Goal: Understand site structure: Understand site structure

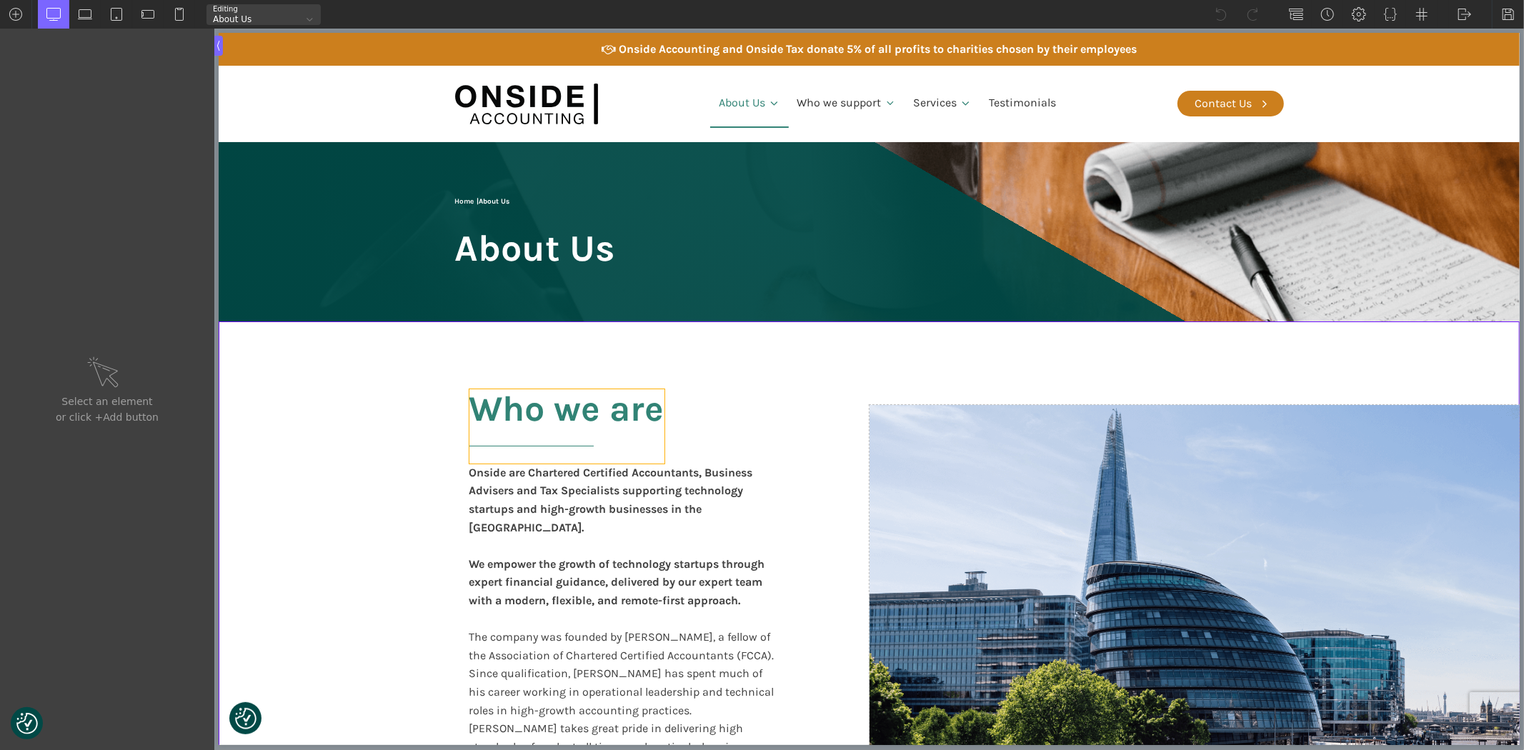
click at [569, 411] on h2 "Who we are" at bounding box center [566, 426] width 195 height 74
type input "headline-61-52"
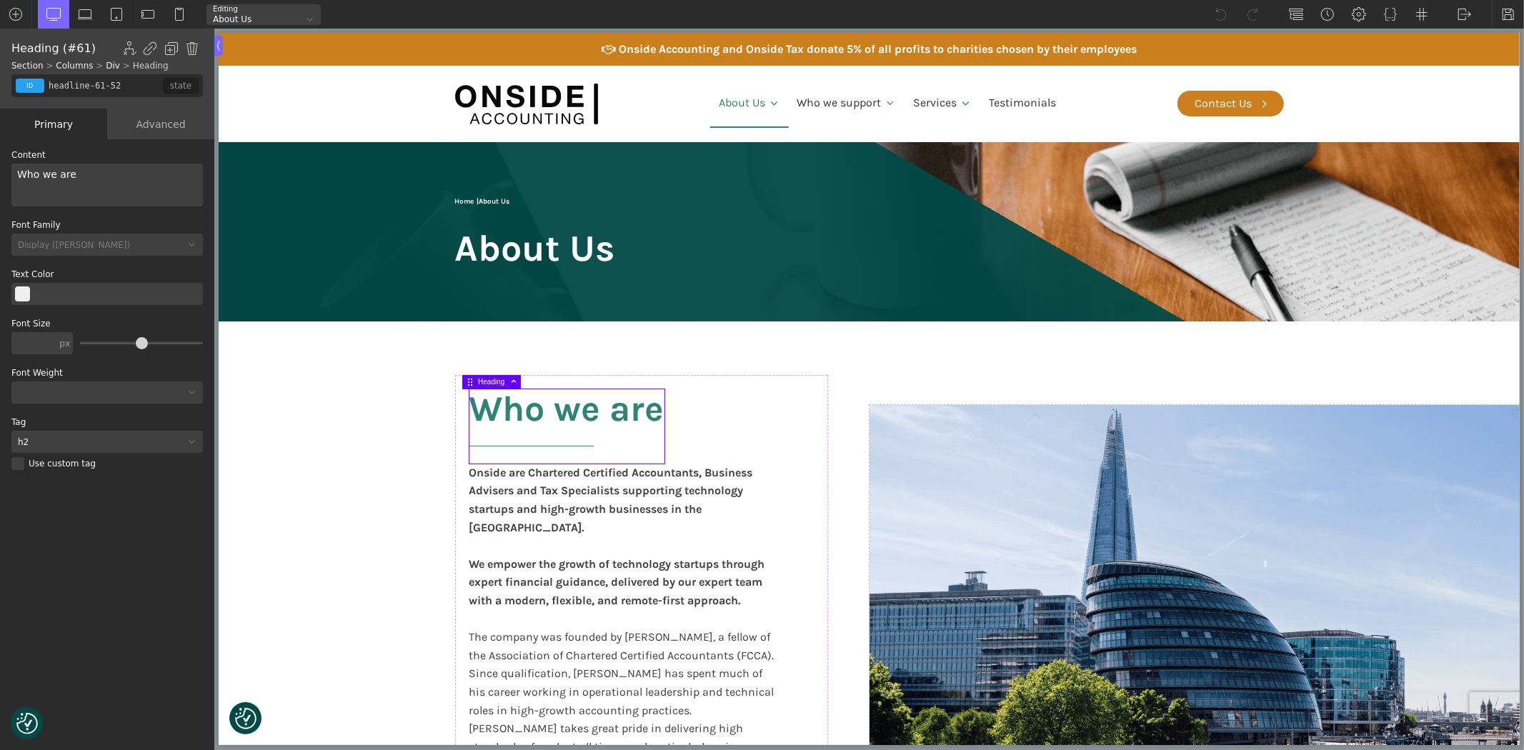
click at [53, 172] on div "Who we are" at bounding box center [106, 185] width 191 height 43
click at [60, 175] on div "Who We are" at bounding box center [106, 185] width 191 height 43
click at [1509, 16] on img at bounding box center [1508, 14] width 14 height 14
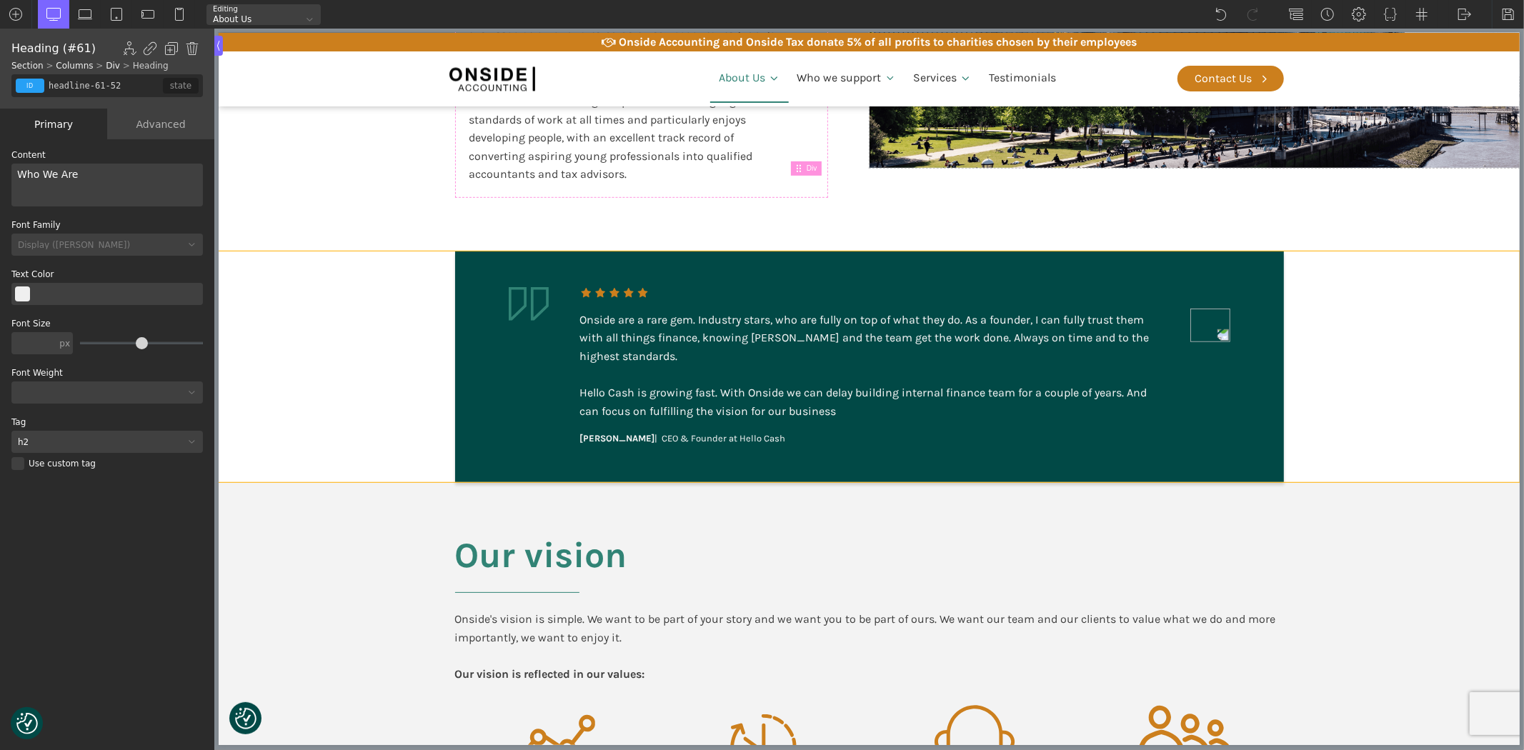
scroll to position [634, 0]
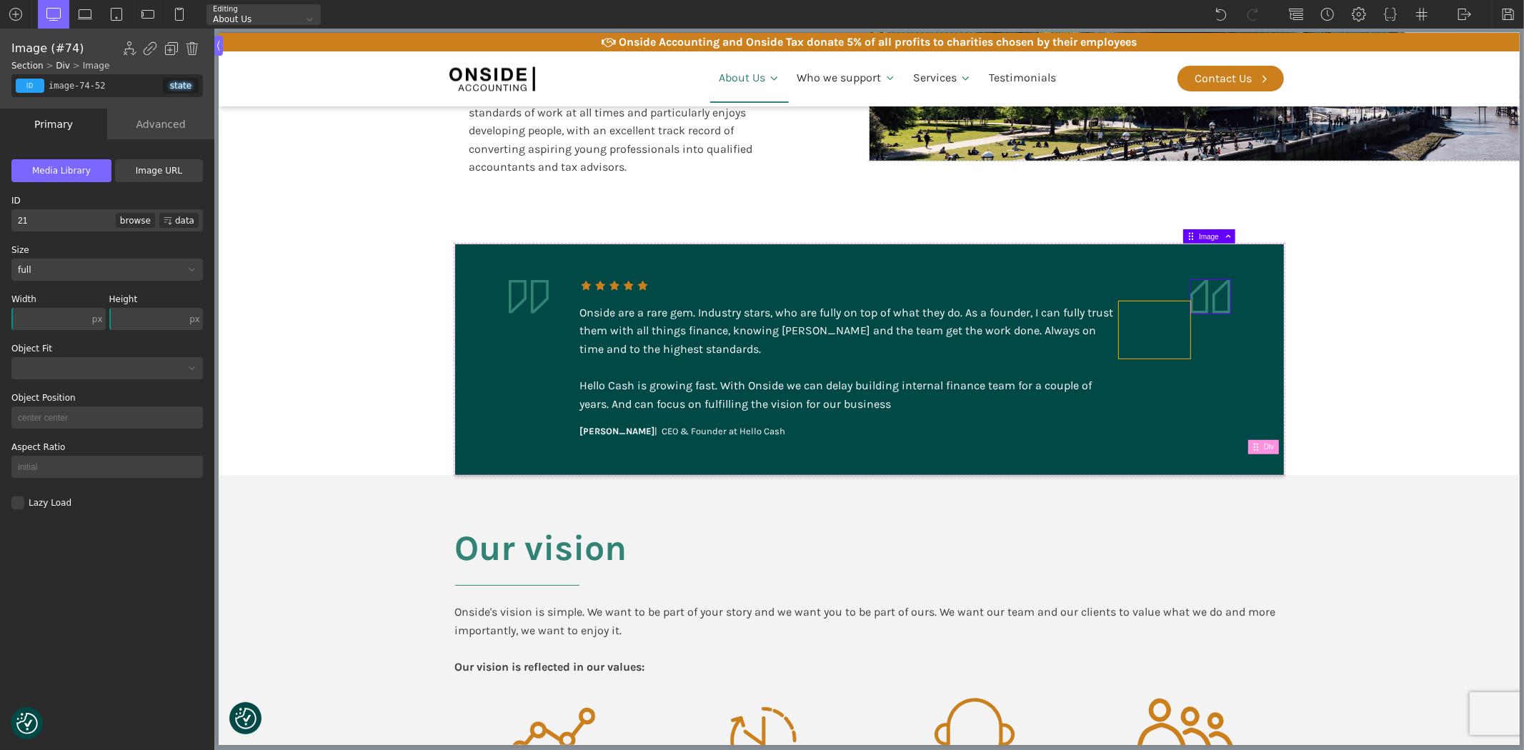
click at [1167, 303] on div at bounding box center [1153, 329] width 71 height 57
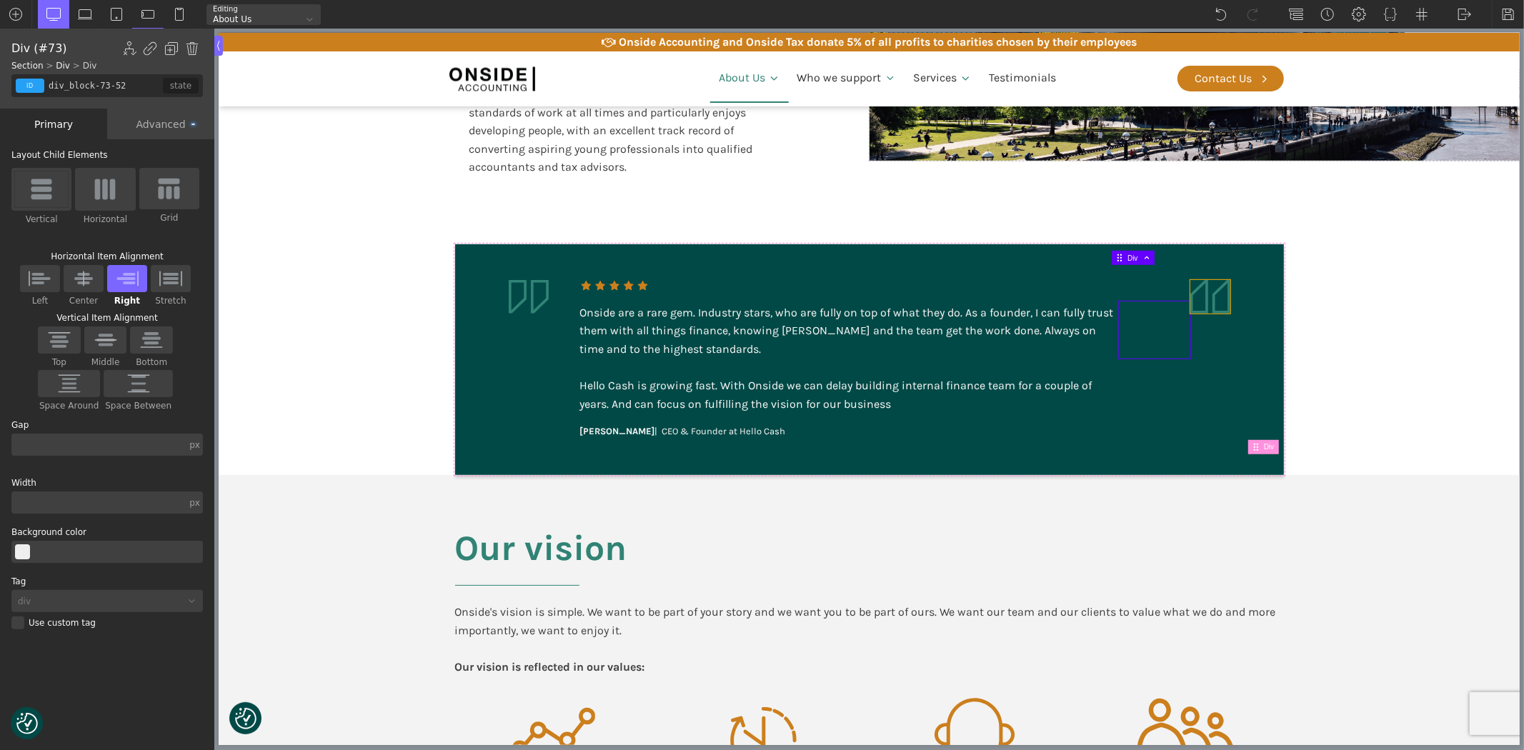
click at [1194, 280] on img at bounding box center [1209, 297] width 40 height 34
click at [1139, 280] on img at bounding box center [1138, 297] width 40 height 34
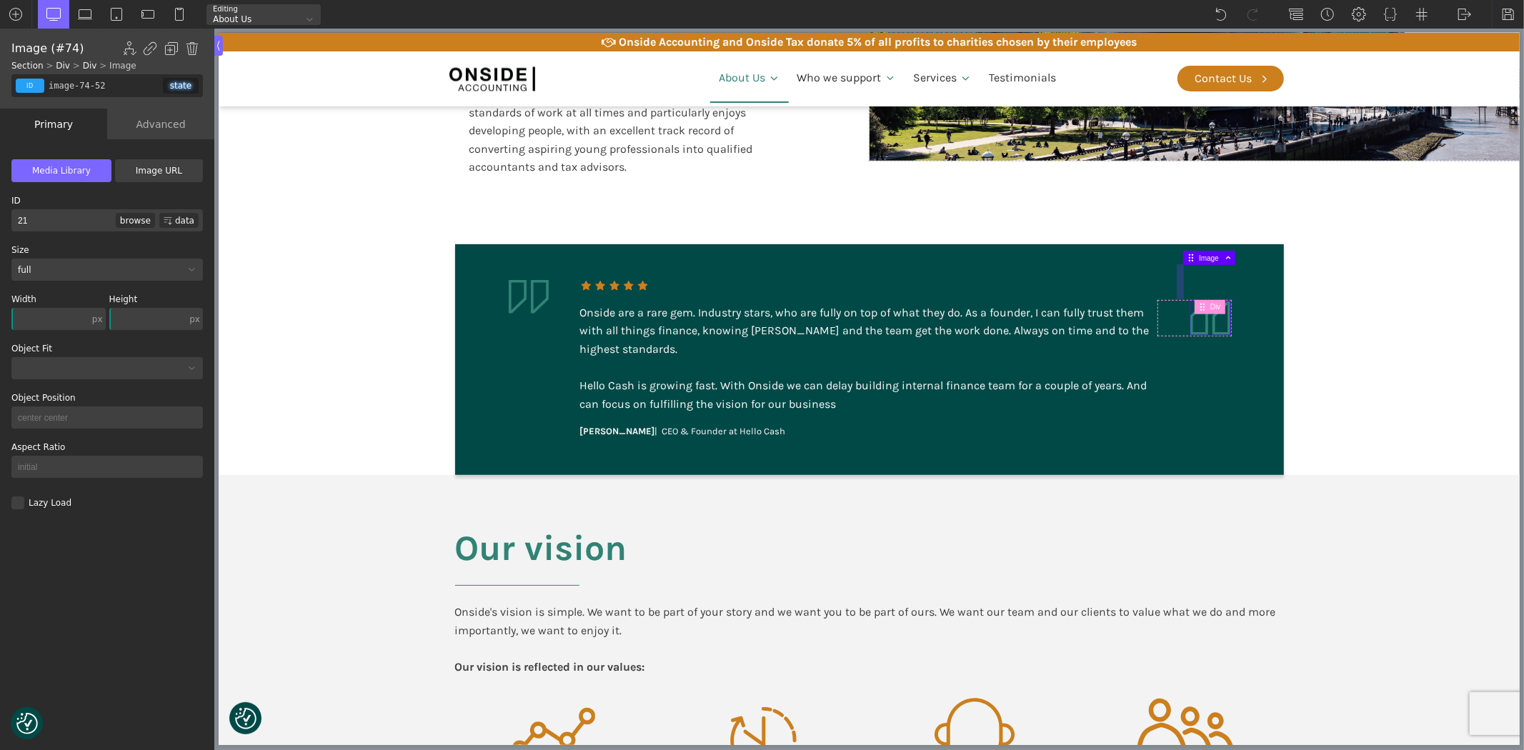
click at [1176, 274] on div at bounding box center [1179, 281] width 7 height 35
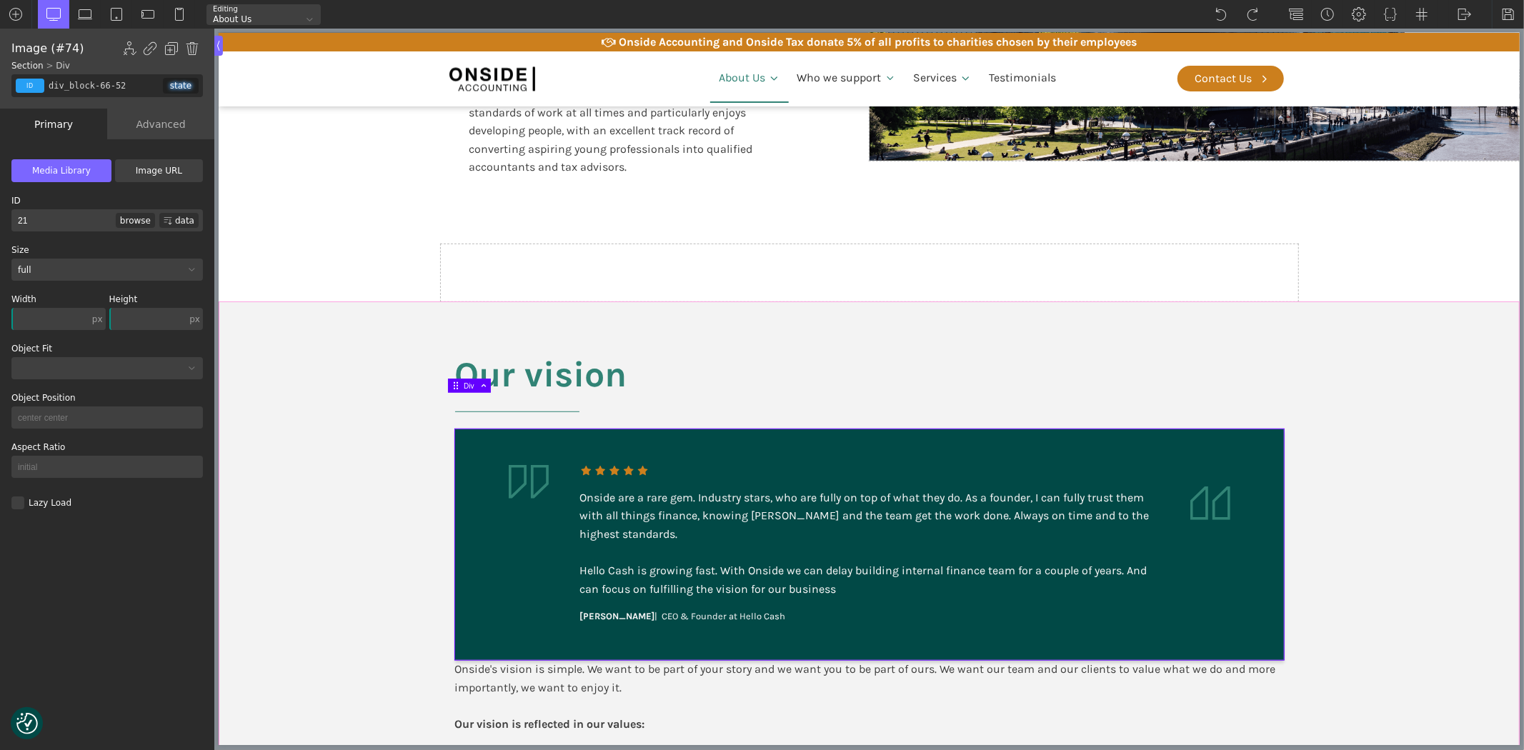
type input "image-74-52"
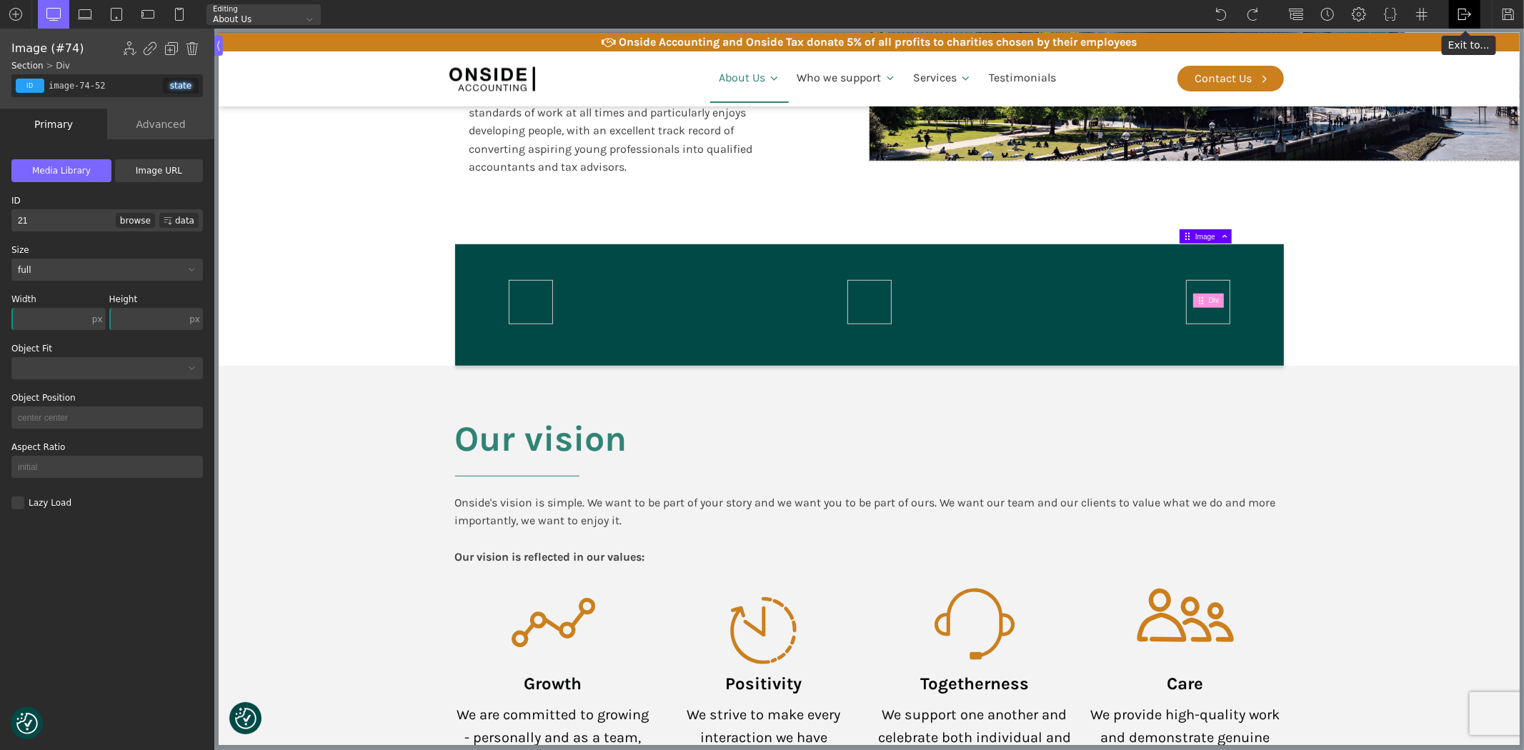
click at [1467, 12] on img at bounding box center [1464, 14] width 14 height 14
click at [1469, 31] on link "WP Admin" at bounding box center [1479, 37] width 61 height 23
